Goal: Task Accomplishment & Management: Manage account settings

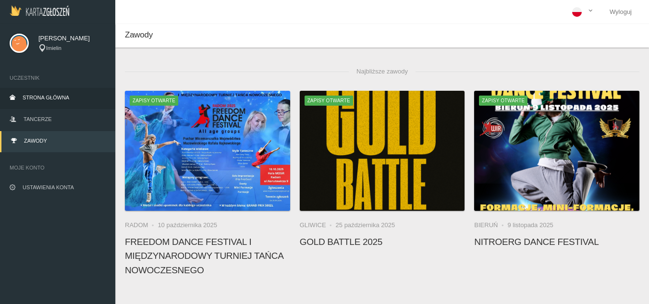
click at [77, 97] on link "Strona główna" at bounding box center [57, 98] width 115 height 21
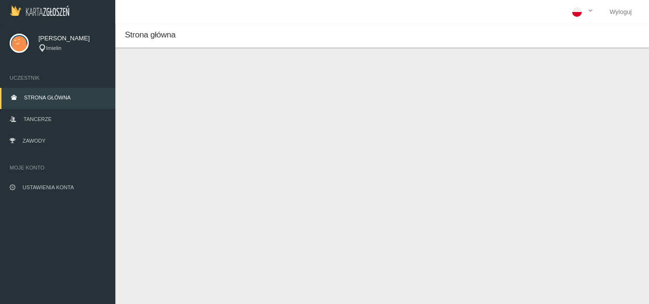
scroll to position [24, 0]
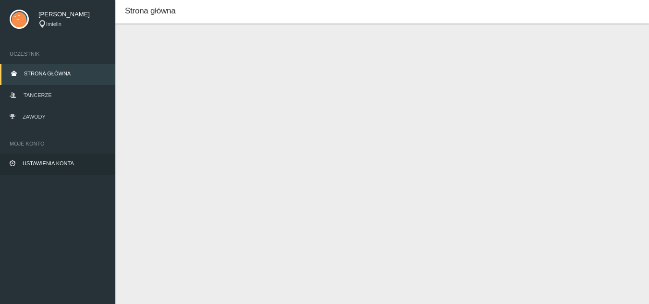
click at [57, 160] on span "Ustawienia konta" at bounding box center [48, 163] width 51 height 6
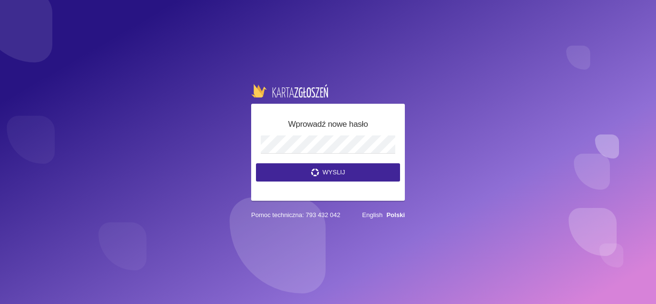
click at [363, 170] on button "Wyslij" at bounding box center [328, 172] width 144 height 18
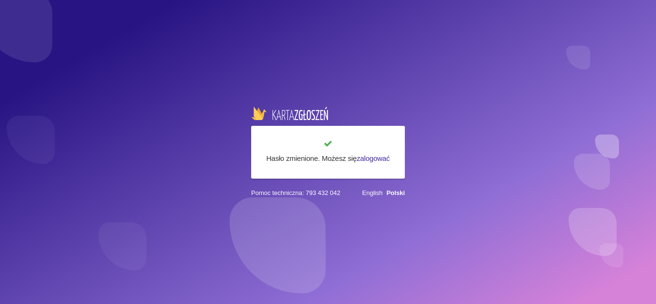
click at [367, 161] on link "zalogować" at bounding box center [373, 158] width 33 height 8
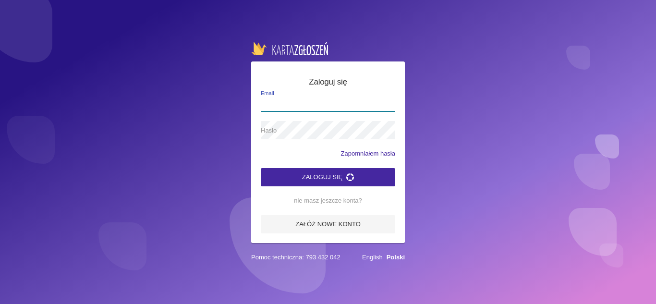
type input "[EMAIL_ADDRESS][DOMAIN_NAME]"
click at [339, 105] on input "[EMAIL_ADDRESS][DOMAIN_NAME]" at bounding box center [328, 102] width 134 height 18
click at [375, 177] on button "Zaloguj się" at bounding box center [328, 177] width 134 height 18
